Goal: Contribute content

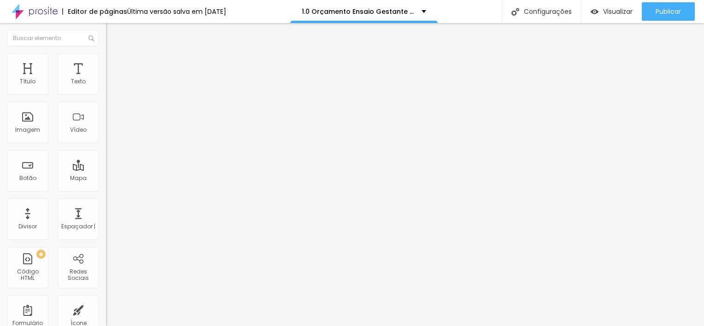
click at [106, 87] on input "[URL][DOMAIN_NAME]" at bounding box center [161, 81] width 111 height 9
paste input "[DOMAIN_NAME][URL]"
type input "[URL][DOMAIN_NAME]"
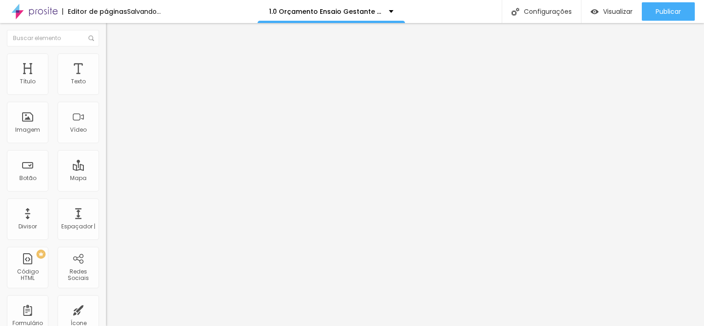
scroll to position [0, 0]
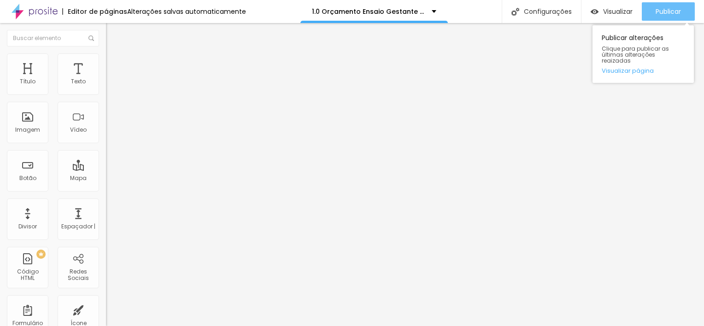
click at [677, 11] on span "Publicar" at bounding box center [668, 11] width 25 height 7
click at [669, 10] on span "Publicar" at bounding box center [668, 11] width 25 height 7
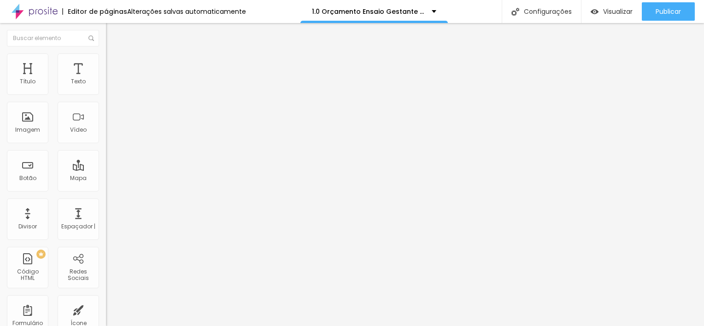
click at [106, 173] on div at bounding box center [159, 173] width 106 height 0
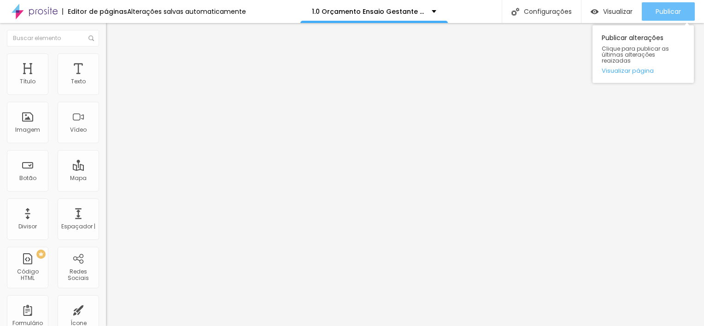
click at [677, 12] on span "Publicar" at bounding box center [668, 11] width 25 height 7
click at [660, 10] on span "Publicar" at bounding box center [668, 11] width 25 height 7
